Goal: Transaction & Acquisition: Obtain resource

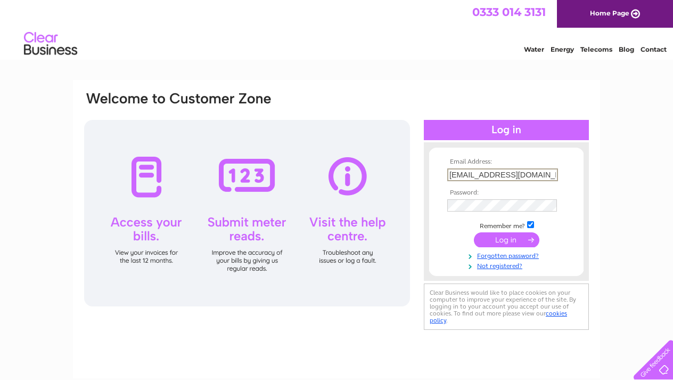
type input "purebathrooms@hotmail.com"
click at [510, 240] on input "submit" at bounding box center [507, 238] width 66 height 15
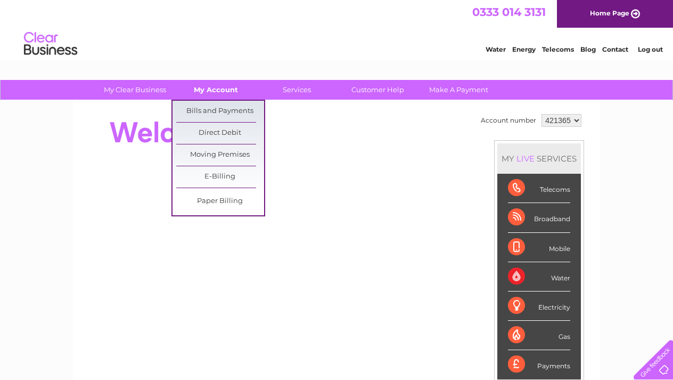
click at [225, 92] on link "My Account" at bounding box center [216, 90] width 88 height 20
click at [226, 108] on link "Bills and Payments" at bounding box center [220, 111] width 88 height 21
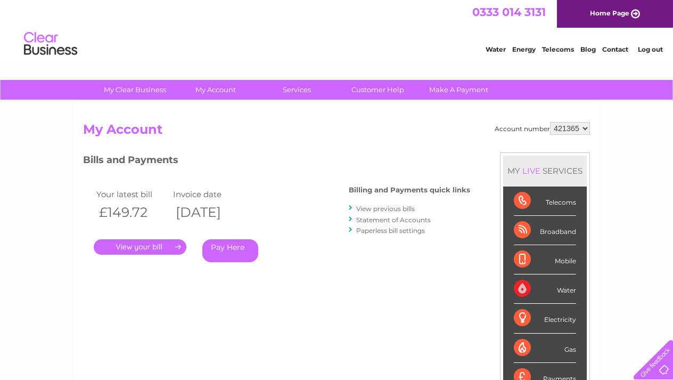
click at [153, 247] on link "." at bounding box center [140, 246] width 93 height 15
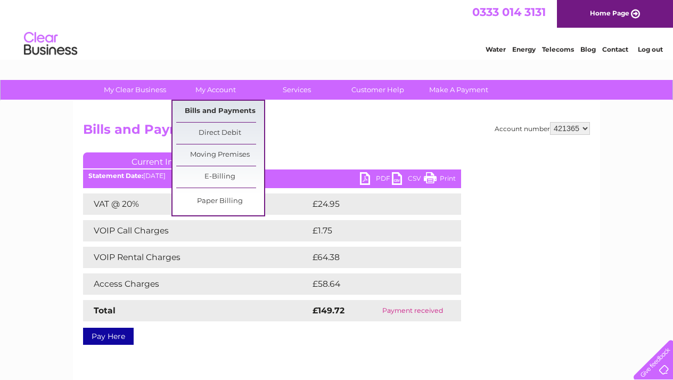
click at [214, 107] on link "Bills and Payments" at bounding box center [220, 111] width 88 height 21
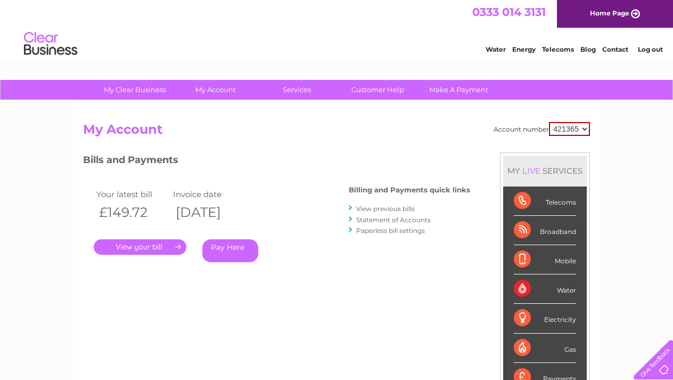
click at [390, 209] on link "View previous bills" at bounding box center [385, 209] width 59 height 8
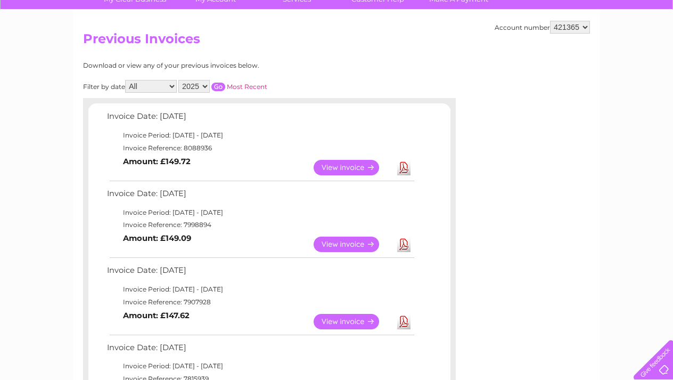
scroll to position [95, 0]
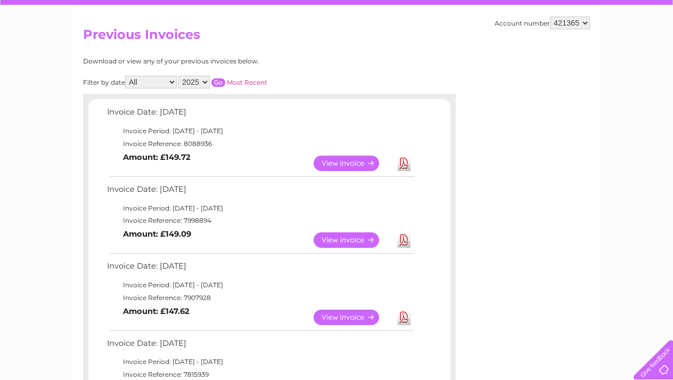
click at [399, 236] on link "Download" at bounding box center [403, 239] width 13 height 15
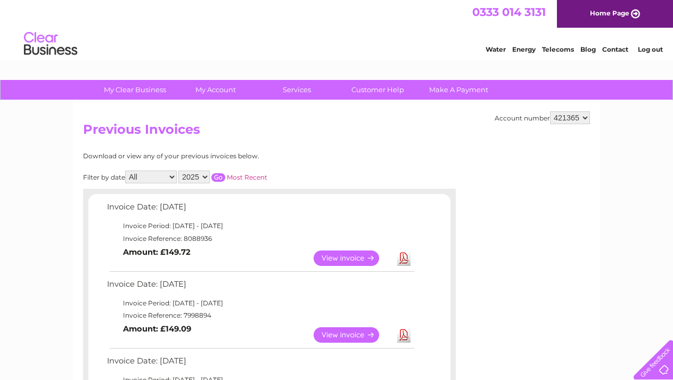
scroll to position [0, 0]
